Goal: Task Accomplishment & Management: Manage account settings

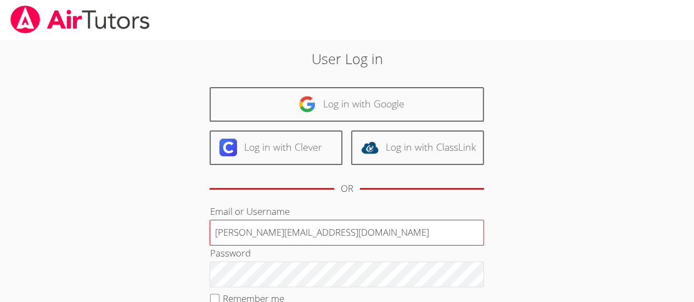
click at [350, 231] on input "Deniseandrews@airtutors.org" at bounding box center [347, 233] width 274 height 26
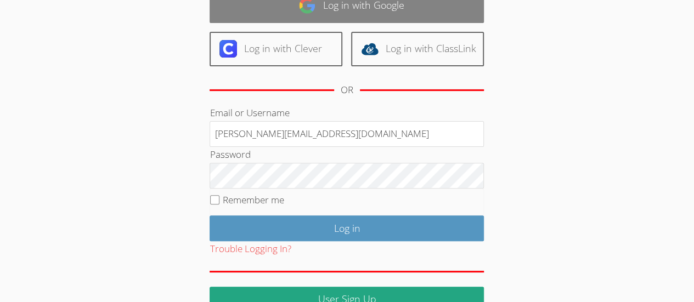
scroll to position [99, 0]
type input "Deniseandrewstutor@gmail.com"
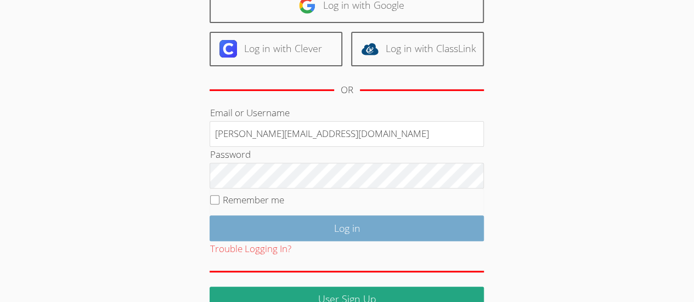
click at [448, 229] on input "Log in" at bounding box center [347, 229] width 274 height 26
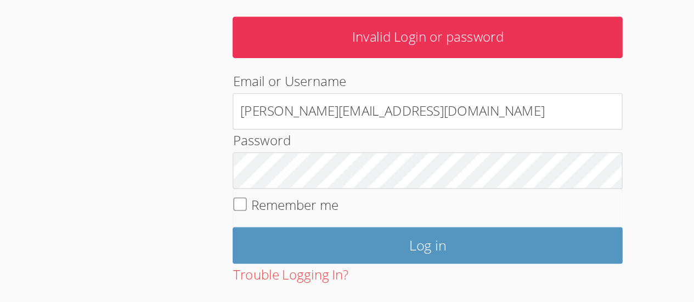
scroll to position [156, 0]
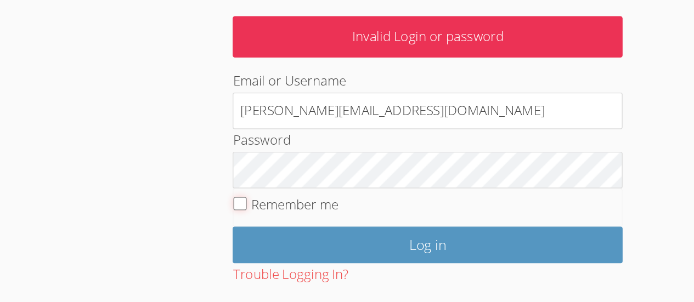
click at [214, 192] on input "Remember me" at bounding box center [214, 188] width 9 height 9
checkbox input "true"
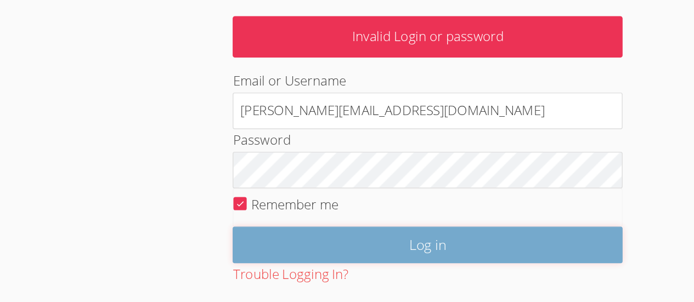
click at [387, 216] on input "Log in" at bounding box center [347, 218] width 274 height 26
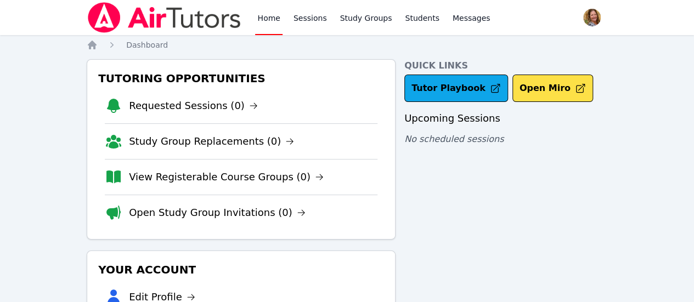
click at [580, 21] on span "button" at bounding box center [592, 17] width 24 height 24
click at [525, 62] on button "Logout" at bounding box center [547, 63] width 105 height 20
